Goal: Check status

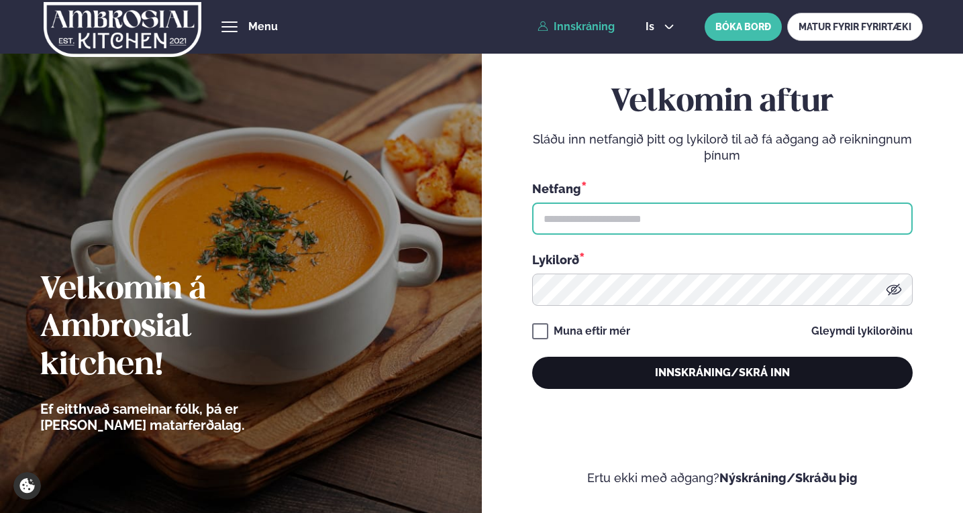
type input "**********"
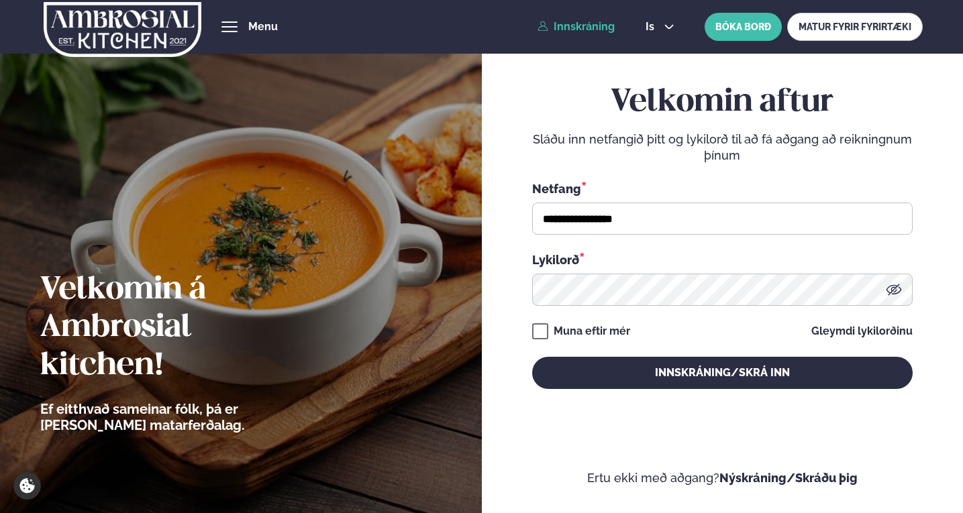
drag, startPoint x: 638, startPoint y: 389, endPoint x: 642, endPoint y: 403, distance: 14.7
click at [637, 389] on div "**********" at bounding box center [722, 236] width 380 height 446
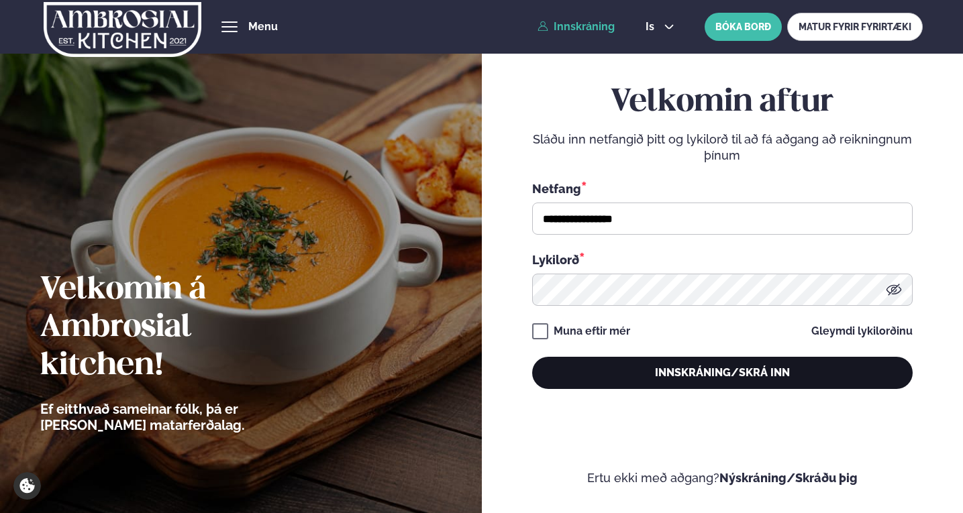
click at [709, 383] on button "Innskráning/Skrá inn" at bounding box center [722, 373] width 380 height 32
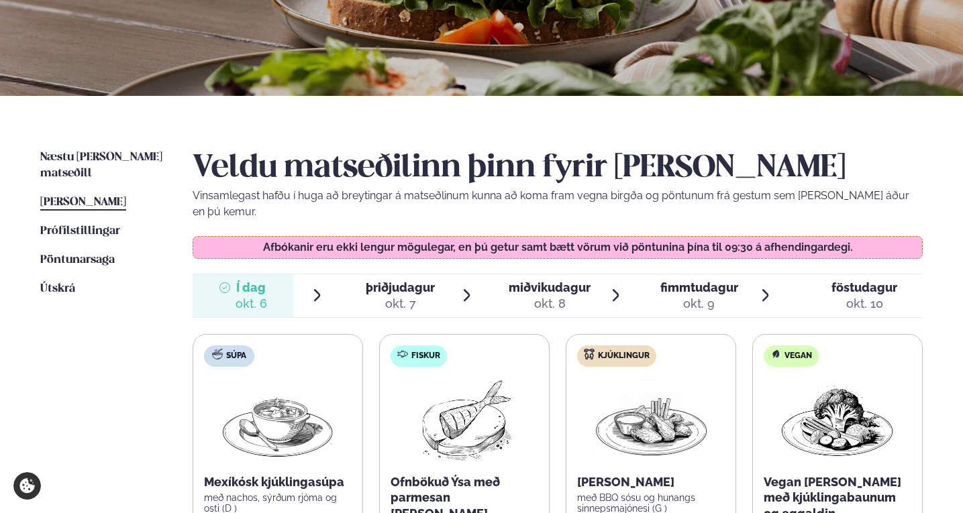
scroll to position [268, 0]
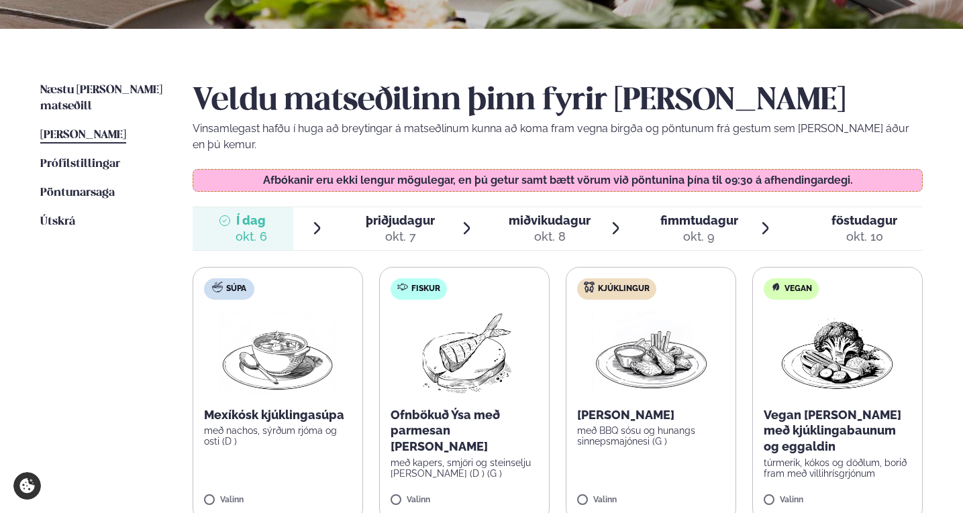
click at [384, 229] on div "okt. 7" at bounding box center [400, 237] width 69 height 16
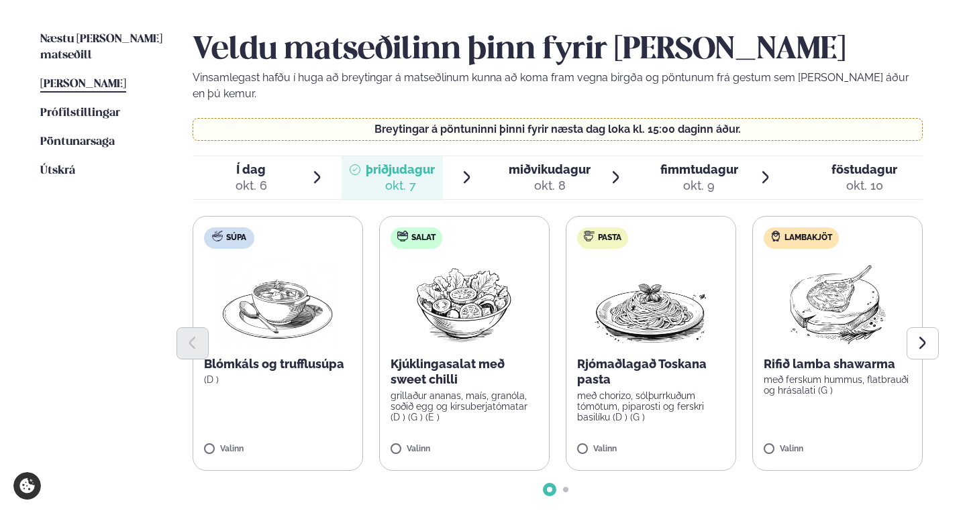
scroll to position [336, 0]
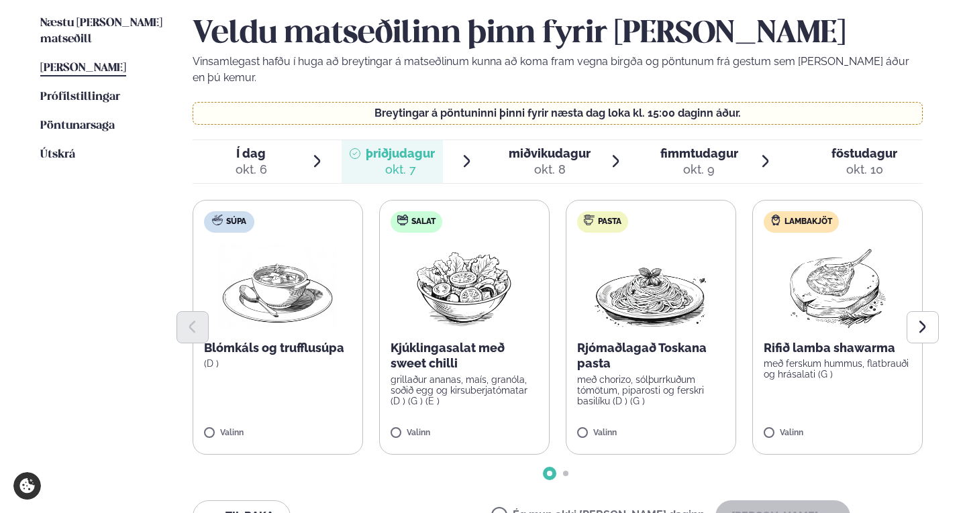
click at [538, 162] on div "okt. 8" at bounding box center [550, 170] width 82 height 16
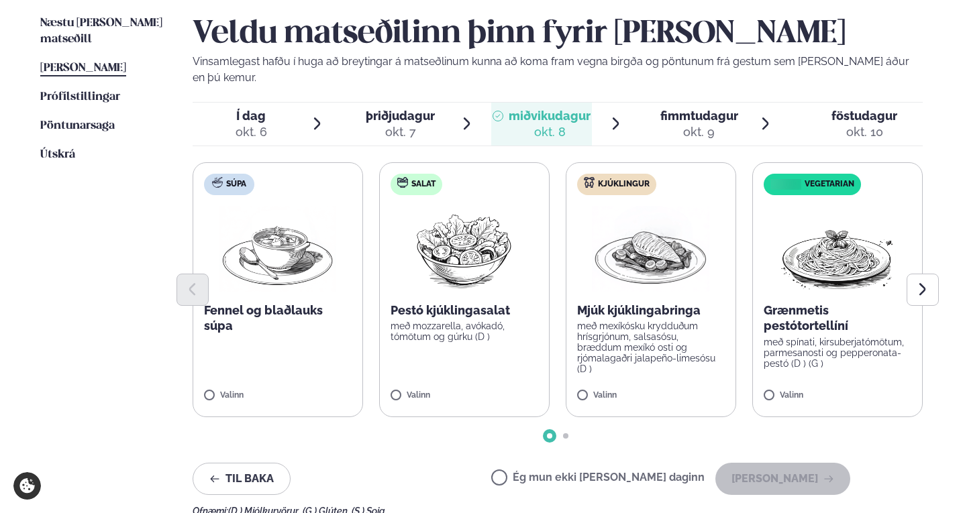
click at [701, 124] on div "okt. 9" at bounding box center [699, 132] width 78 height 16
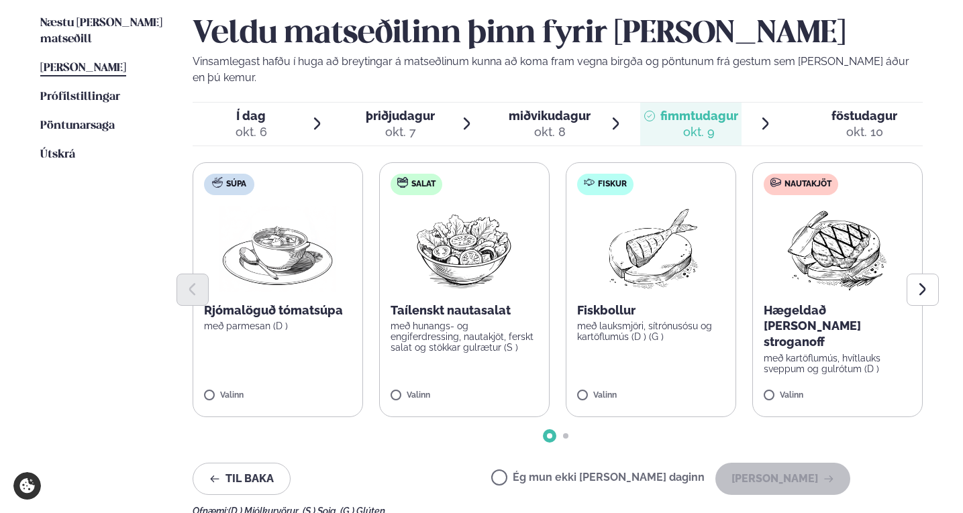
click at [829, 117] on span "föstudagur fös. [DATE]" at bounding box center [857, 124] width 134 height 43
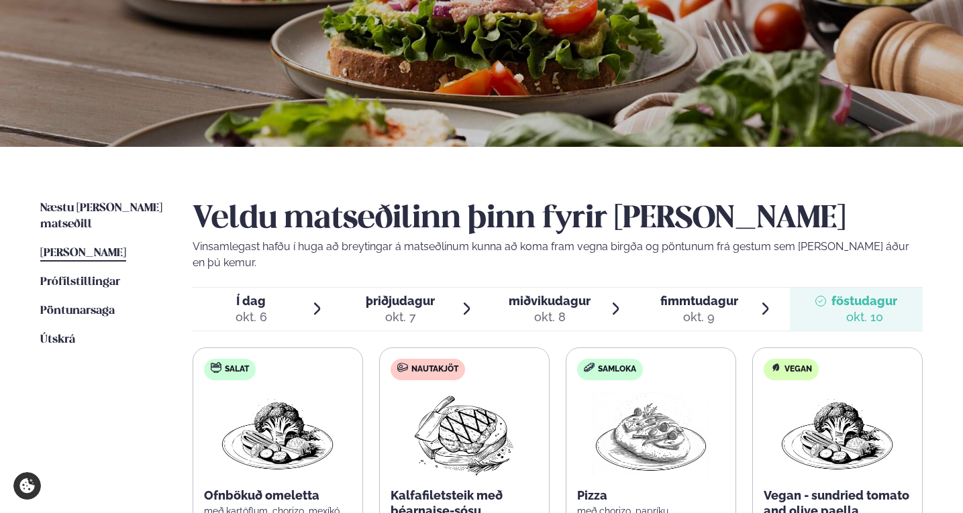
scroll to position [134, 0]
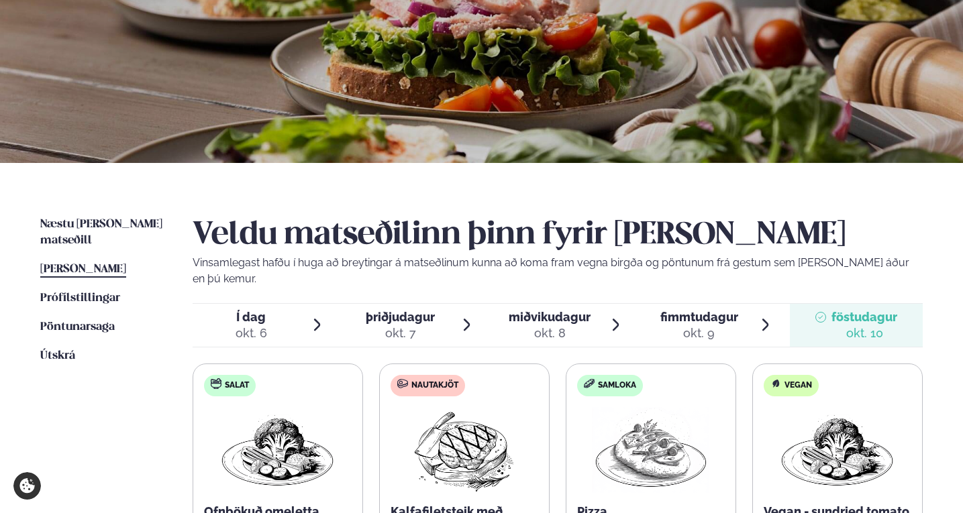
click at [387, 310] on span "þriðjudagur" at bounding box center [400, 317] width 69 height 14
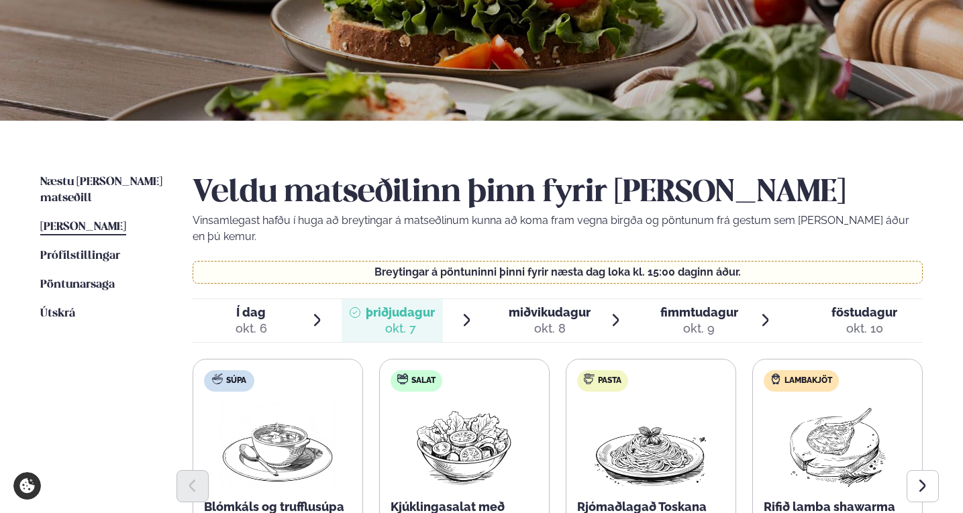
scroll to position [268, 0]
